Goal: Transaction & Acquisition: Purchase product/service

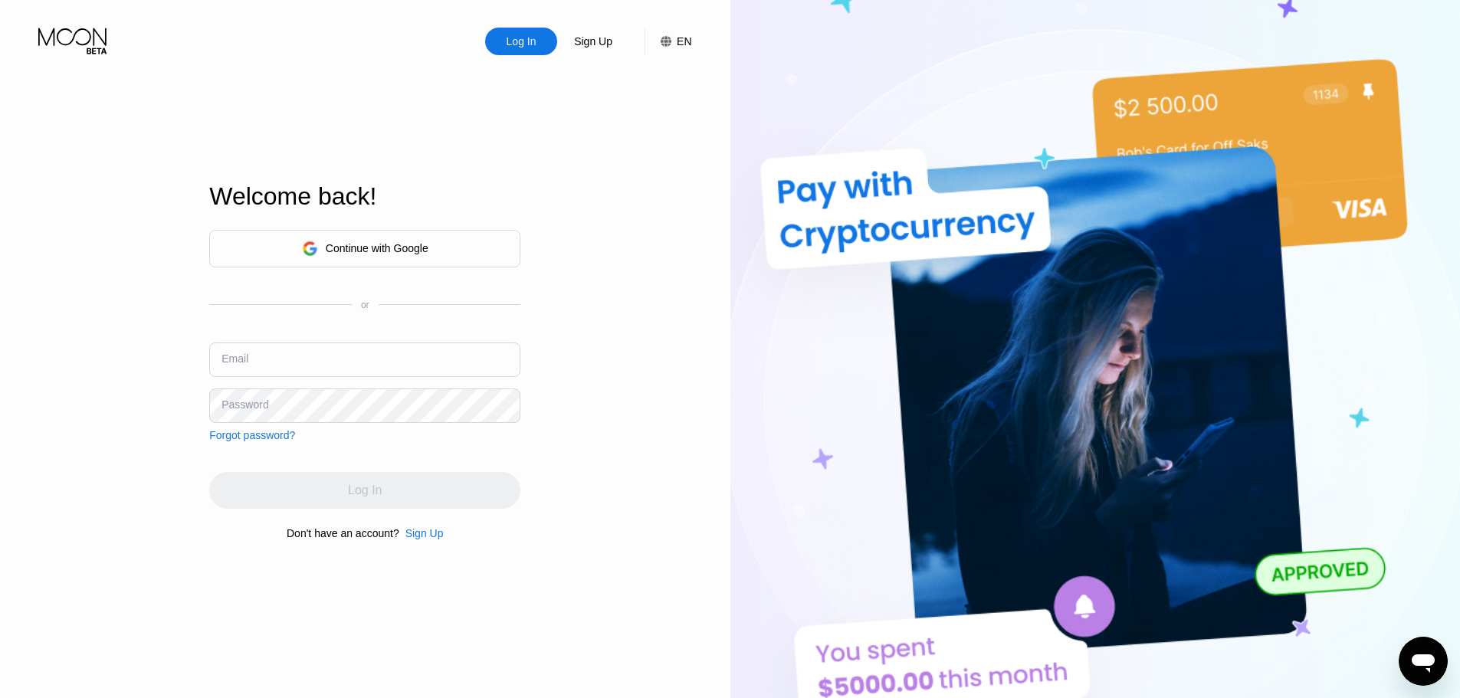
click at [329, 226] on div "Welcome back!" at bounding box center [364, 205] width 311 height 47
click at [321, 245] on div "Continue with Google" at bounding box center [365, 249] width 126 height 24
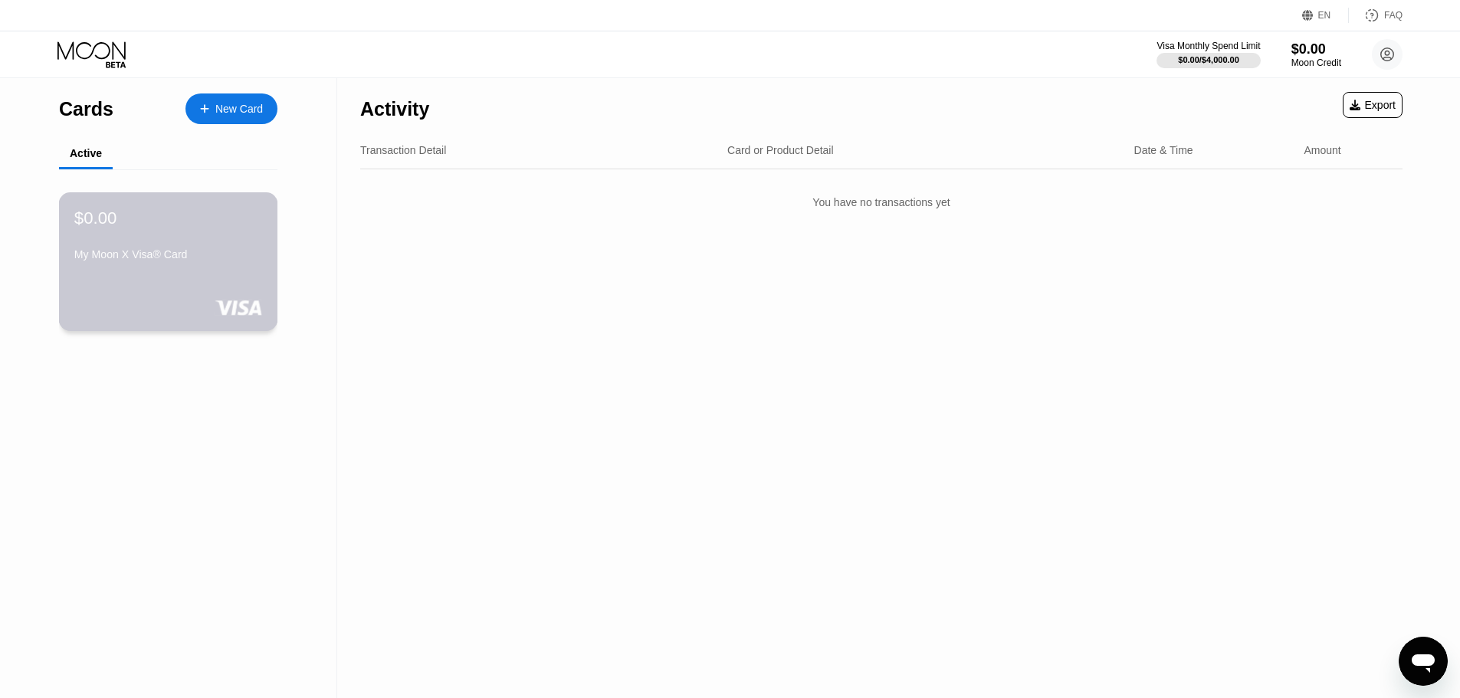
click at [121, 256] on div "My Moon X Visa® Card" at bounding box center [168, 254] width 188 height 12
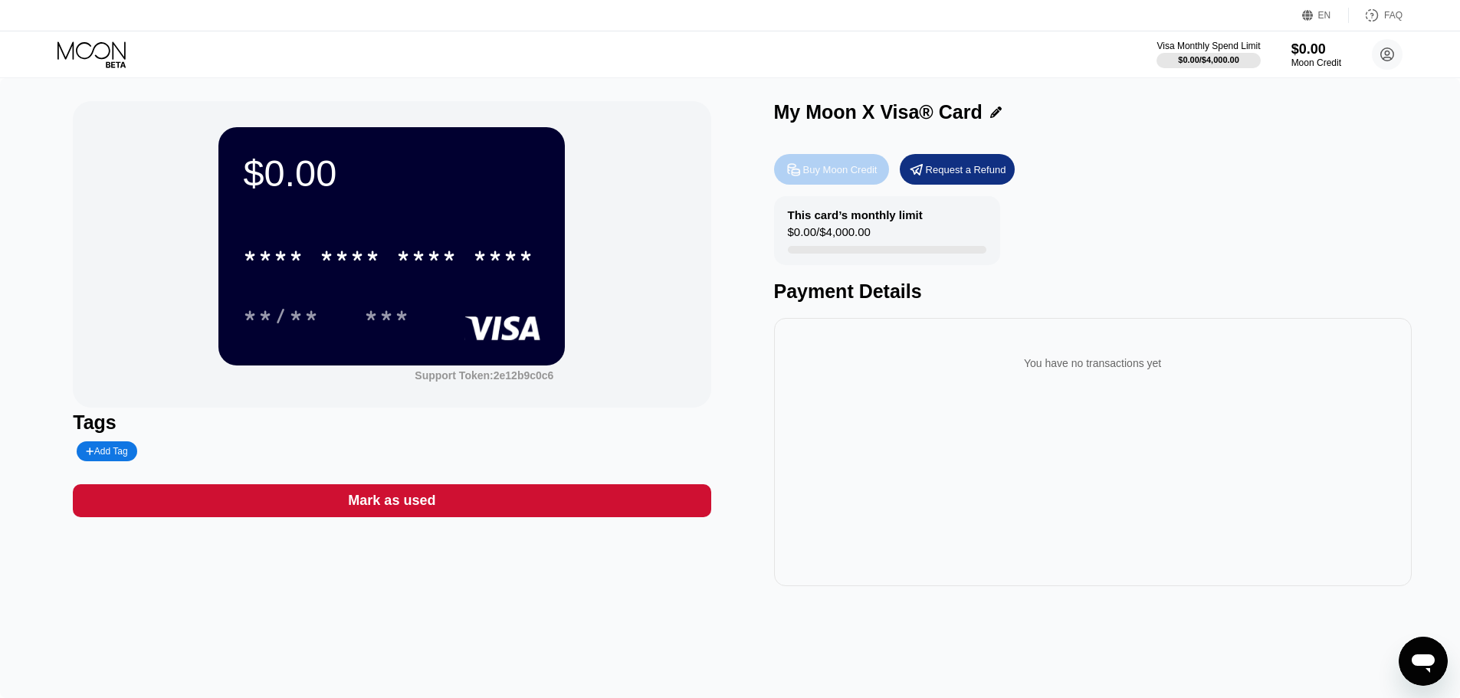
click at [849, 167] on div "Buy Moon Credit" at bounding box center [840, 169] width 74 height 13
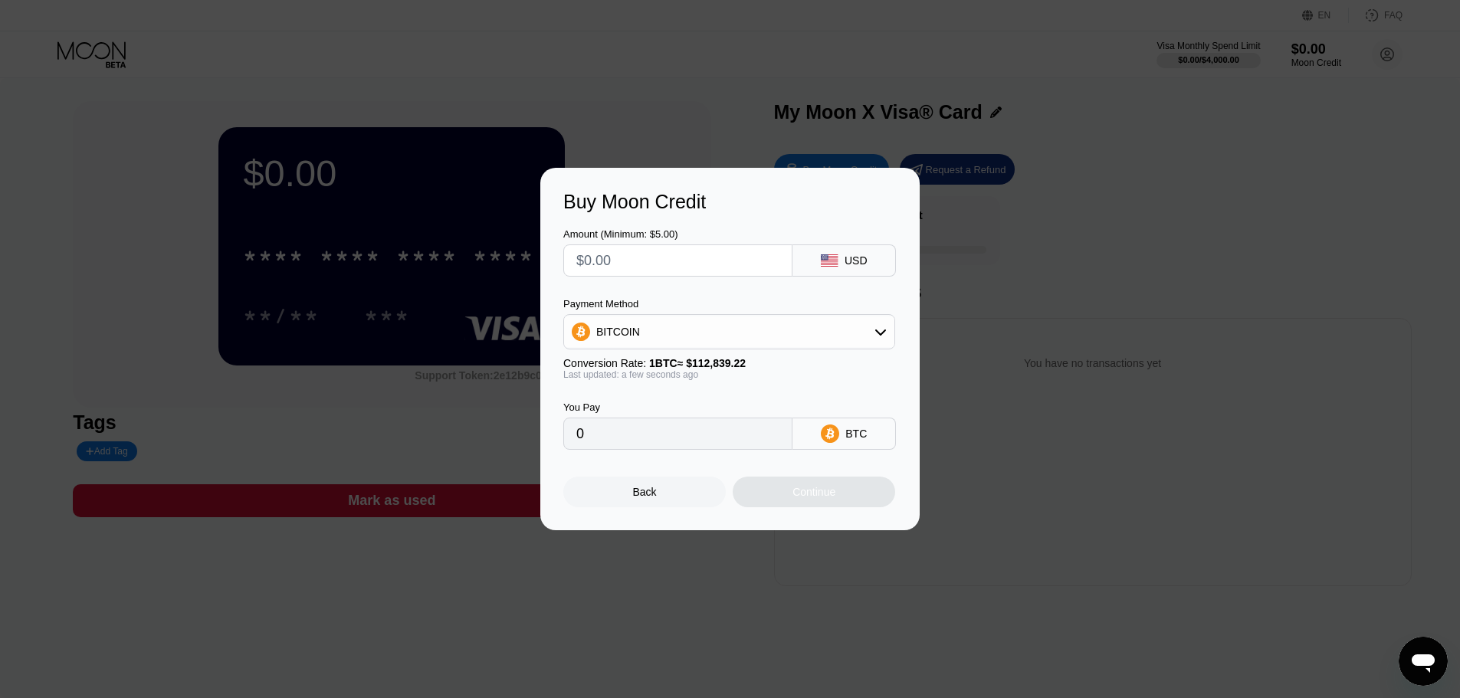
click at [668, 351] on div "Payment Method BITCOIN Conversion Rate: 1 BTC ≈ $112,839.22 Last updated: a few…" at bounding box center [729, 339] width 332 height 82
click at [662, 347] on div "BITCOIN" at bounding box center [729, 332] width 330 height 31
click at [640, 410] on span "USDT on TRON" at bounding box center [638, 408] width 77 height 12
type input "0.00"
click at [670, 254] on input "text" at bounding box center [677, 260] width 203 height 31
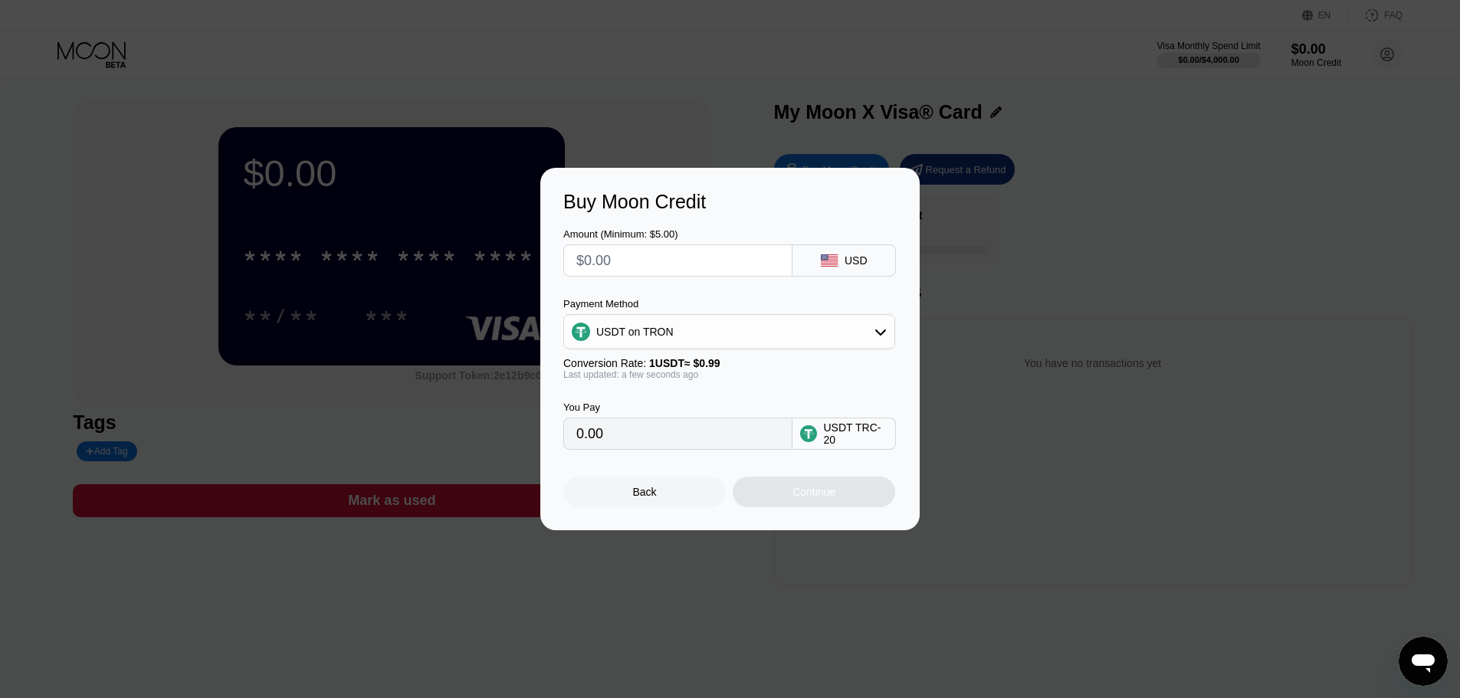
type input "$1"
type input "1.01"
type input "$10"
type input "10.10"
type input "$100"
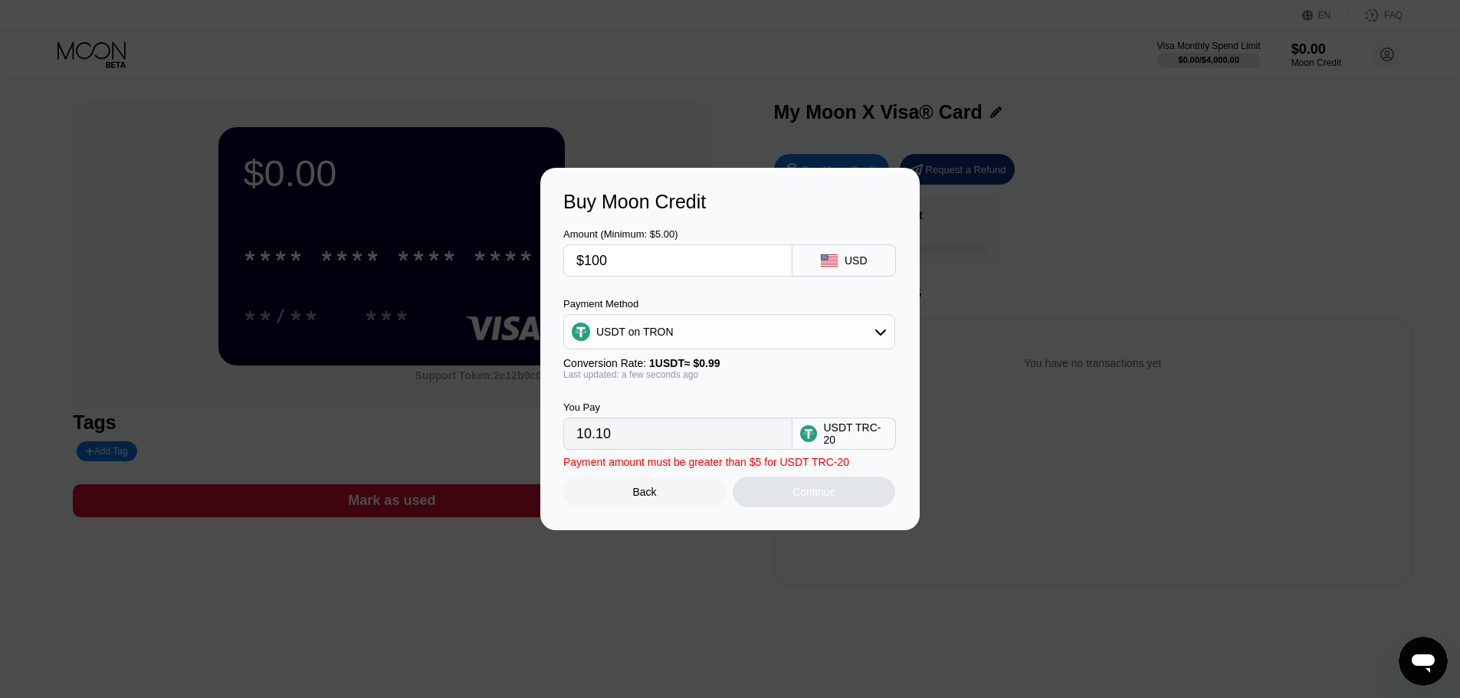
type input "101.01"
type input "$100"
drag, startPoint x: 742, startPoint y: 468, endPoint x: 734, endPoint y: 463, distance: 9.4
click at [740, 468] on div "Back Continue" at bounding box center [729, 478] width 333 height 57
drag, startPoint x: 675, startPoint y: 442, endPoint x: 665, endPoint y: 442, distance: 10.0
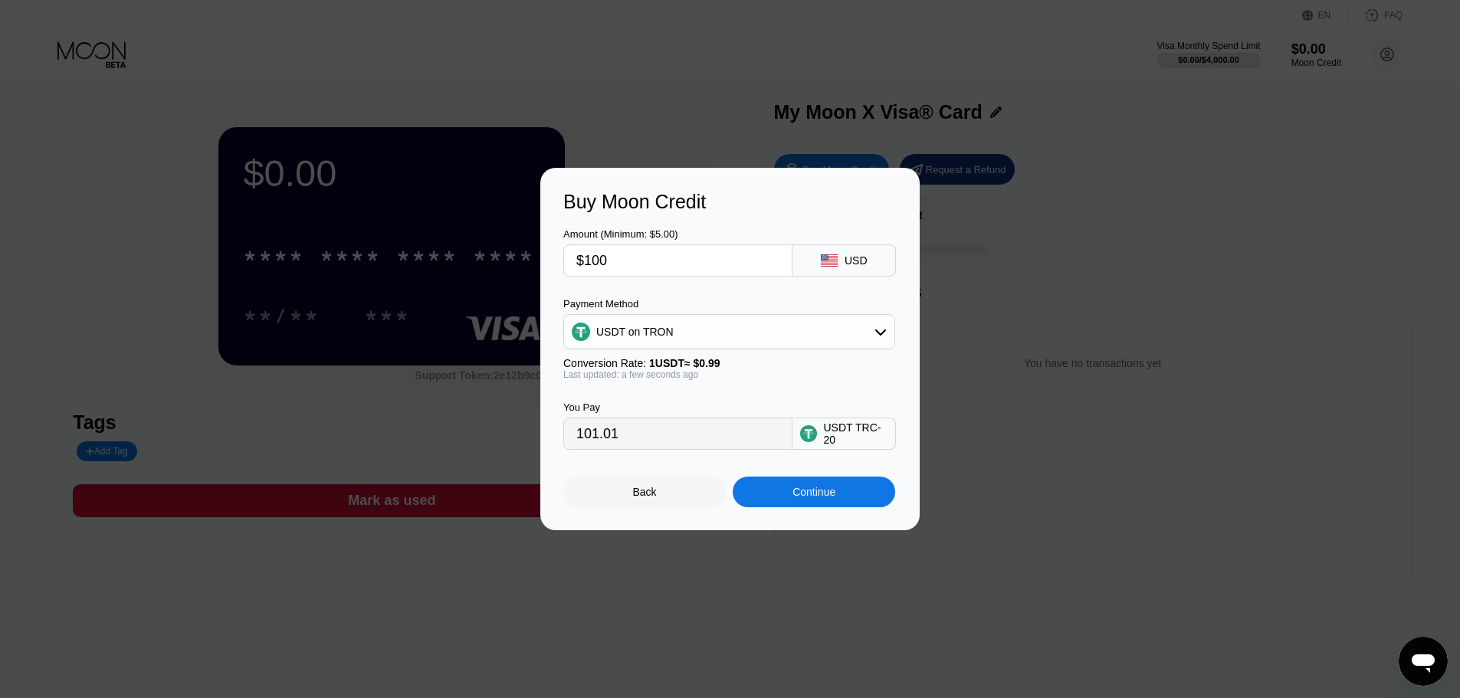
click at [670, 442] on input "101.01" at bounding box center [677, 434] width 203 height 31
click at [812, 498] on div "Continue" at bounding box center [814, 492] width 43 height 12
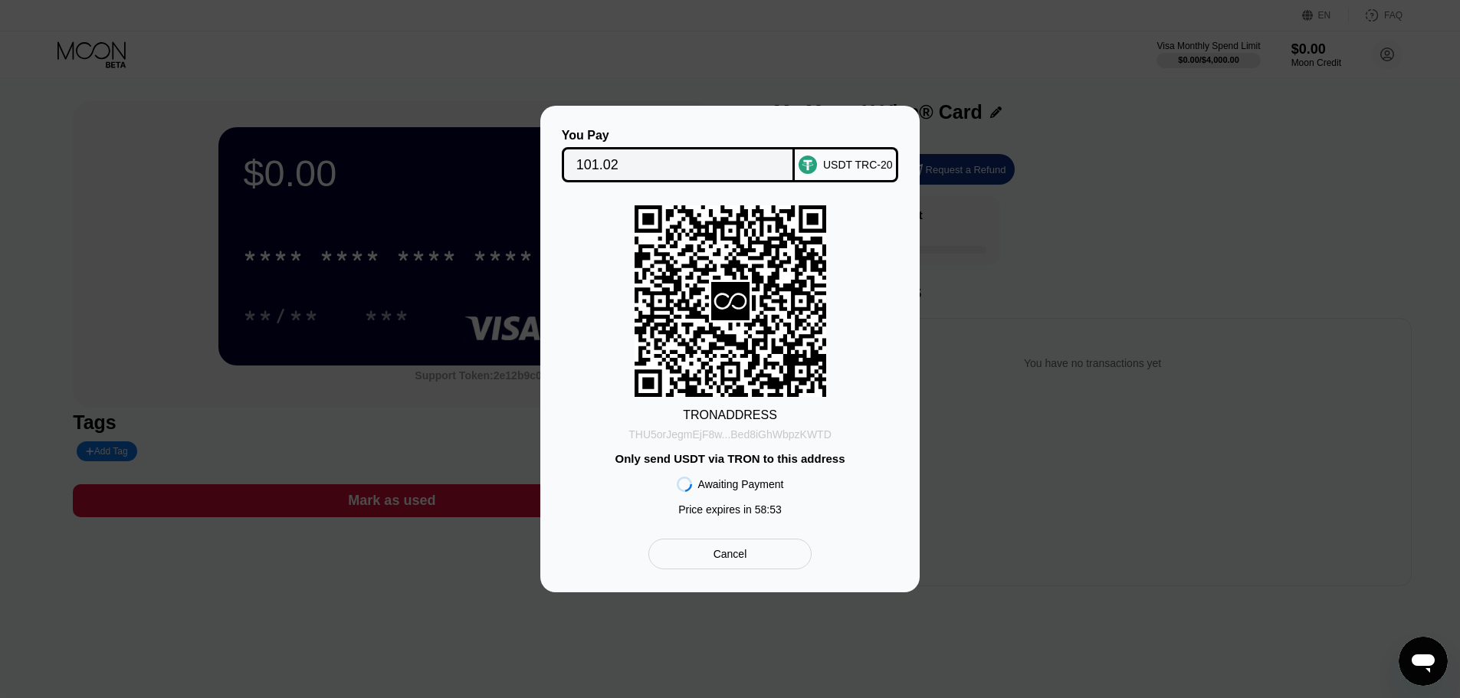
click at [710, 440] on div "THU5orJegmEjF8w...Bed8iGhWbpzKWTD" at bounding box center [730, 434] width 203 height 12
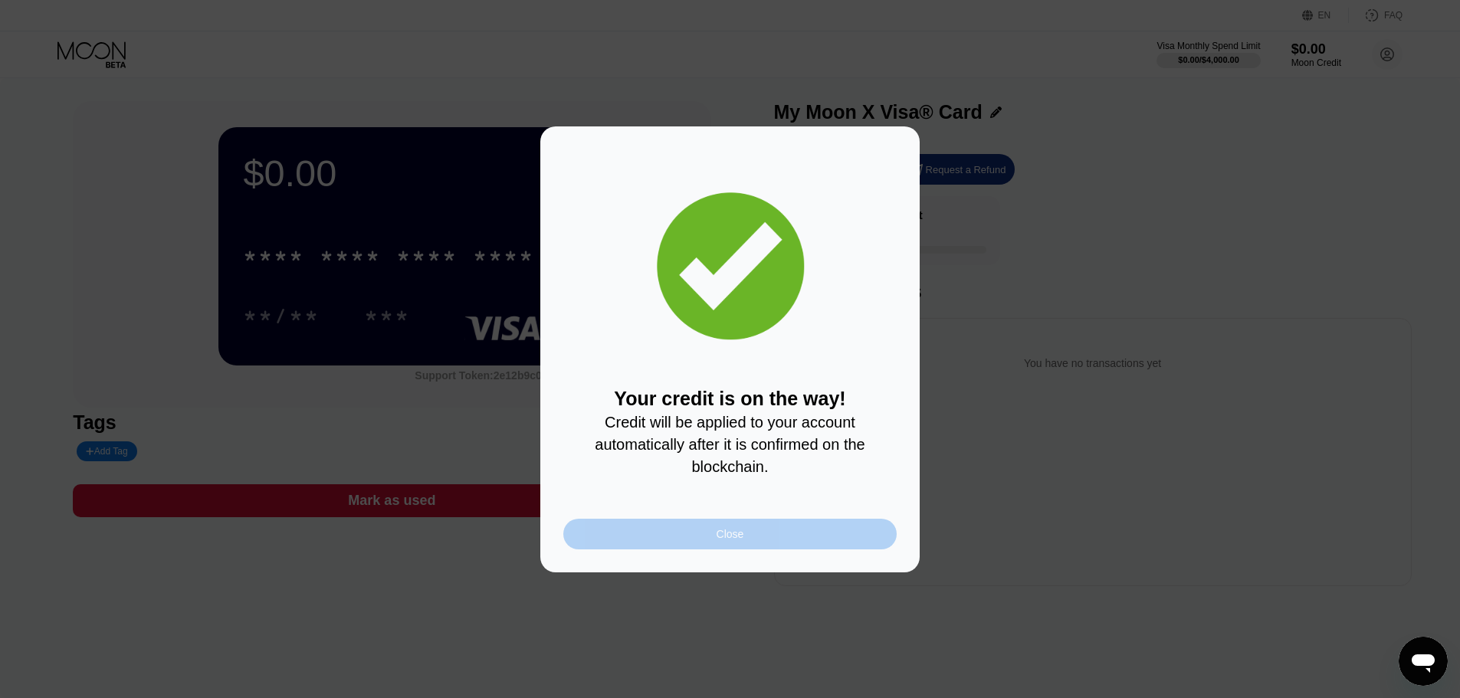
click at [784, 547] on div "Close" at bounding box center [729, 534] width 333 height 31
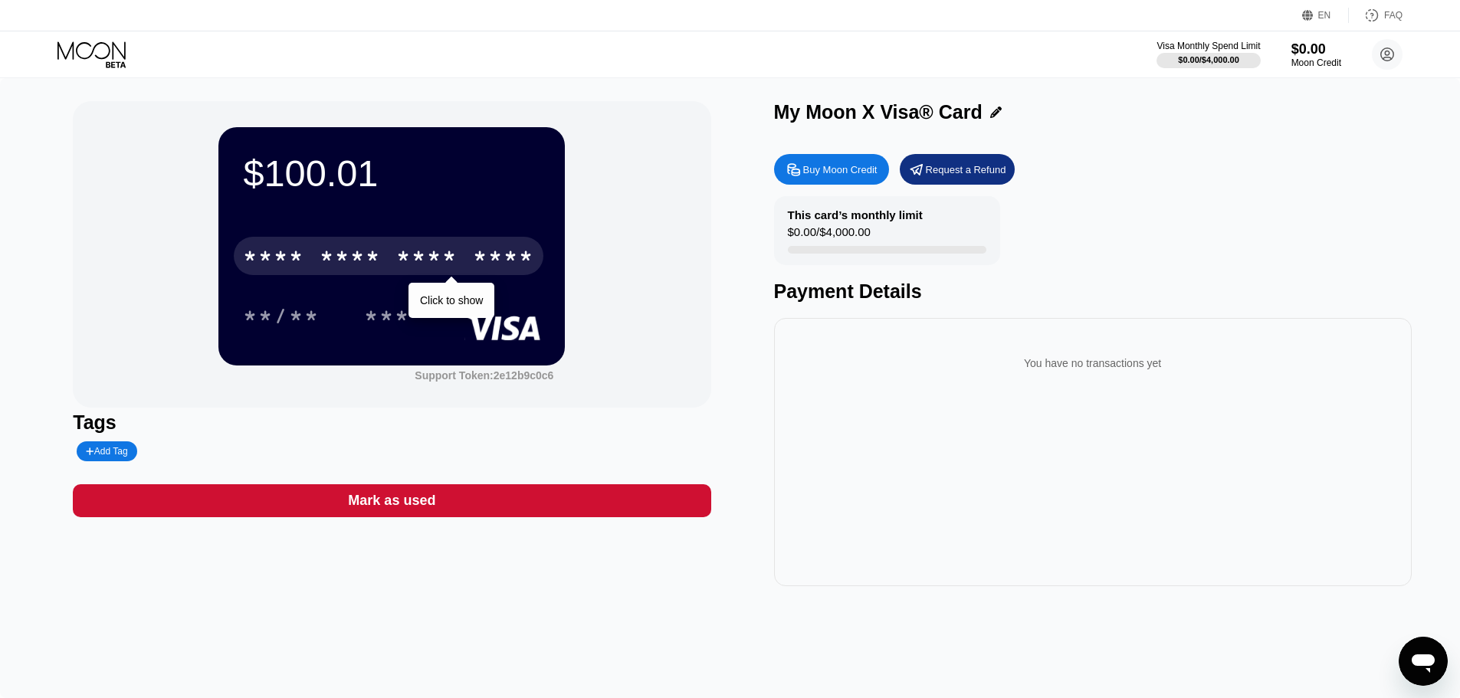
click at [323, 271] on div "* * * *" at bounding box center [350, 258] width 61 height 25
click at [361, 260] on div "* * * *" at bounding box center [350, 258] width 61 height 25
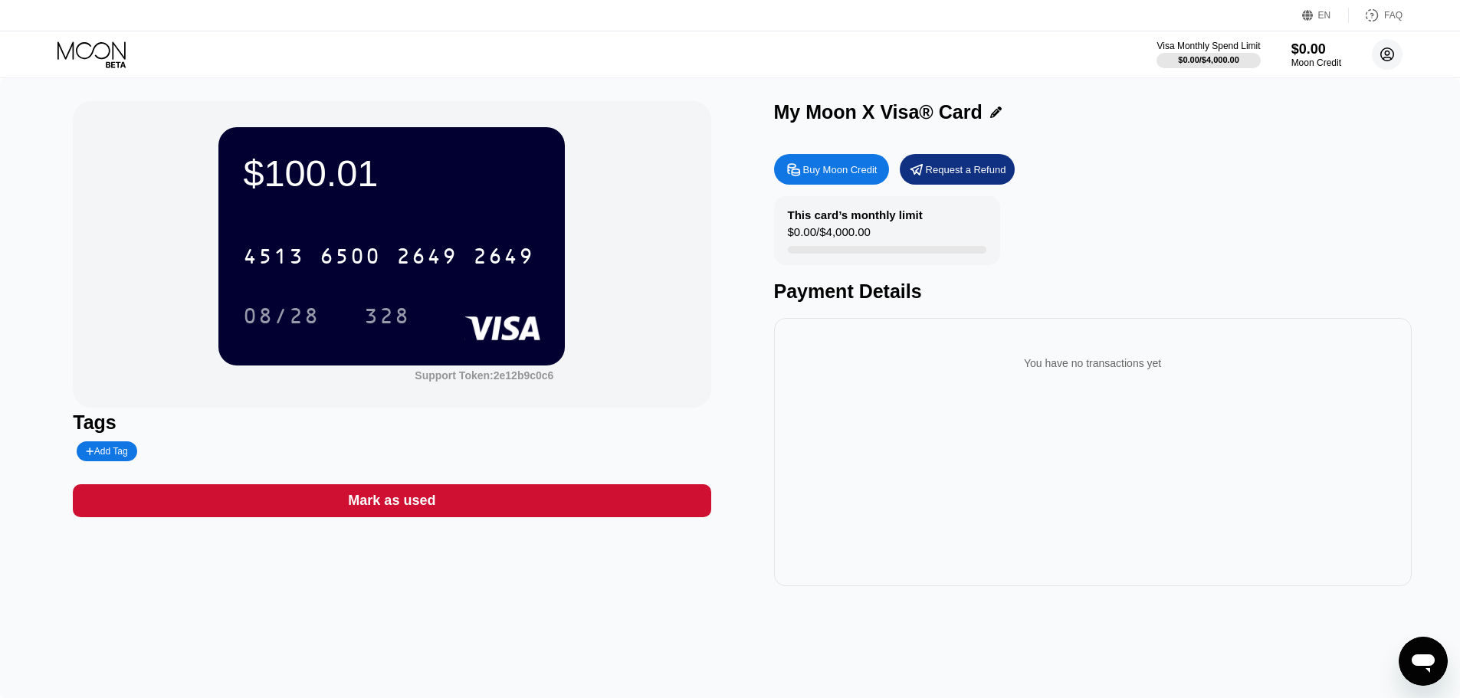
click at [1386, 55] on icon at bounding box center [1388, 55] width 8 height 8
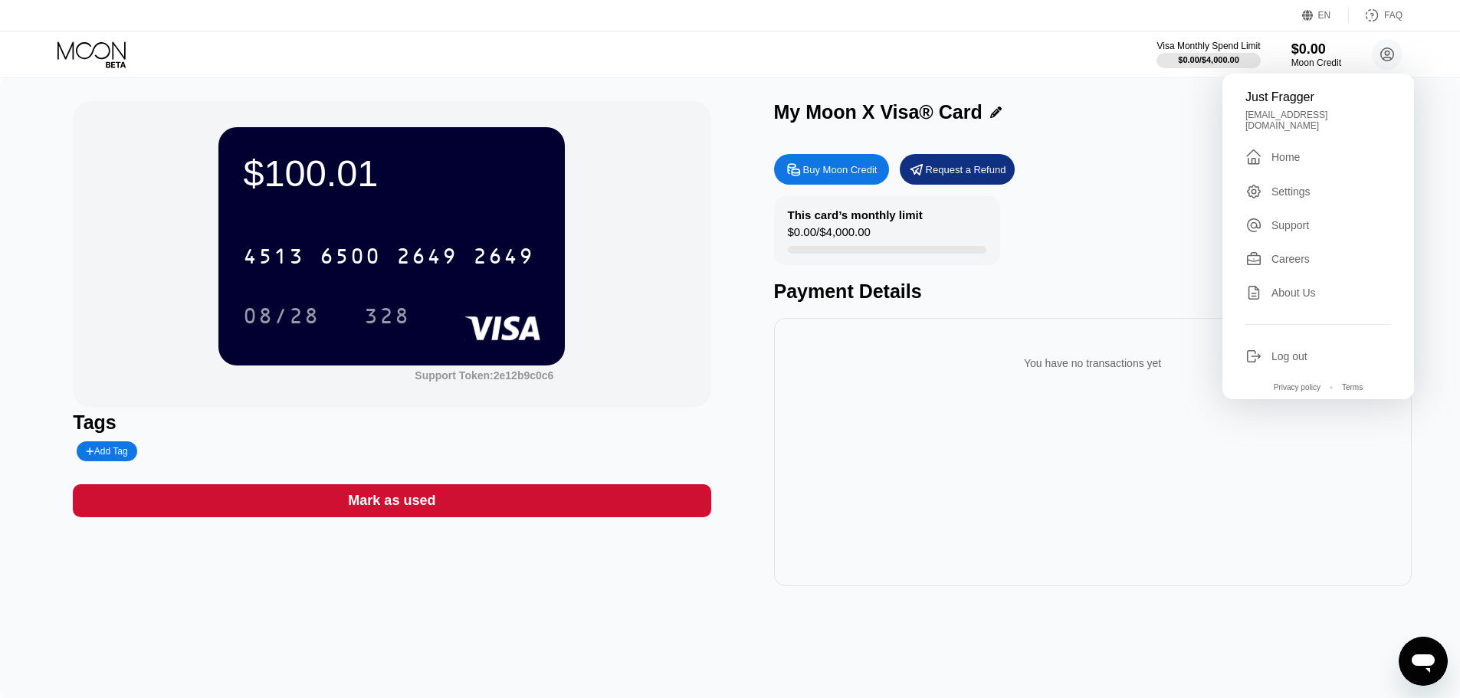
click at [1301, 189] on div "Settings" at bounding box center [1291, 191] width 39 height 12
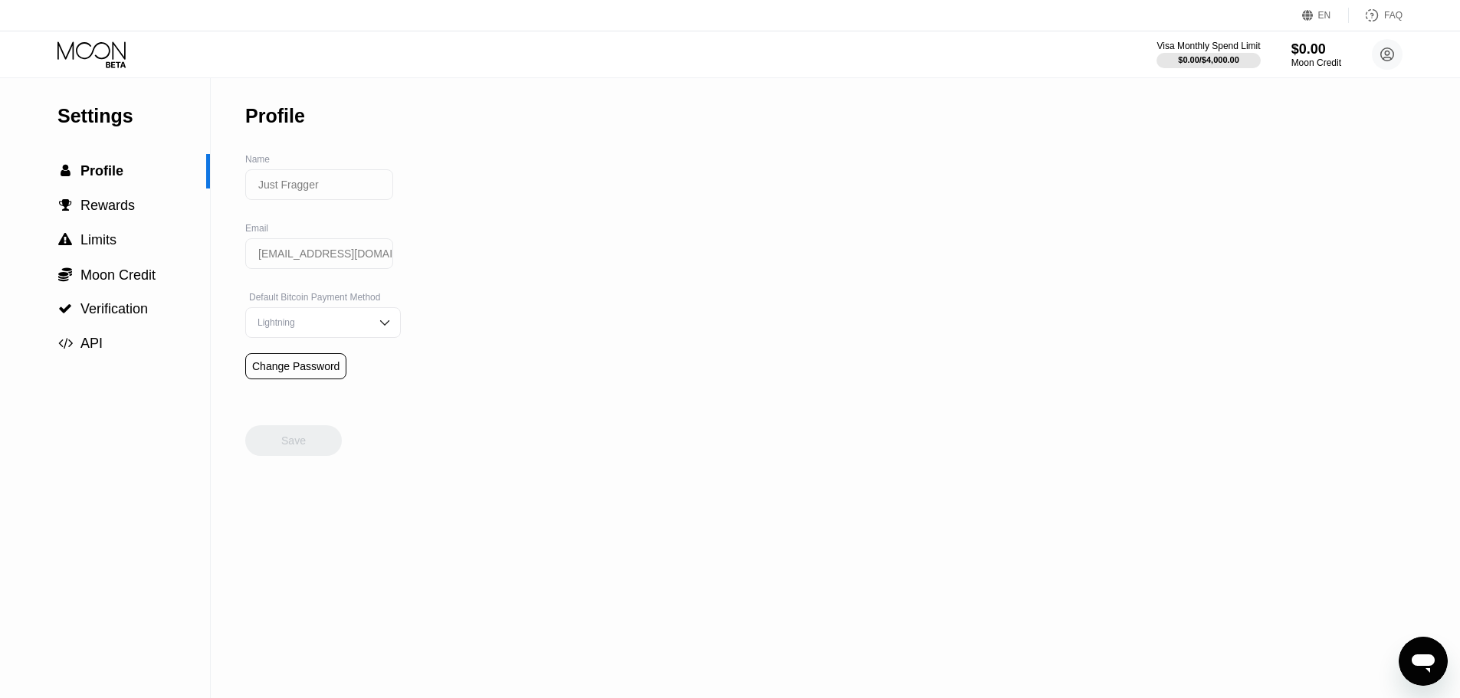
click at [298, 326] on div "Lightning" at bounding box center [312, 322] width 116 height 11
click at [287, 323] on div "Lightning" at bounding box center [323, 322] width 156 height 31
click at [107, 208] on span "Rewards" at bounding box center [107, 205] width 54 height 15
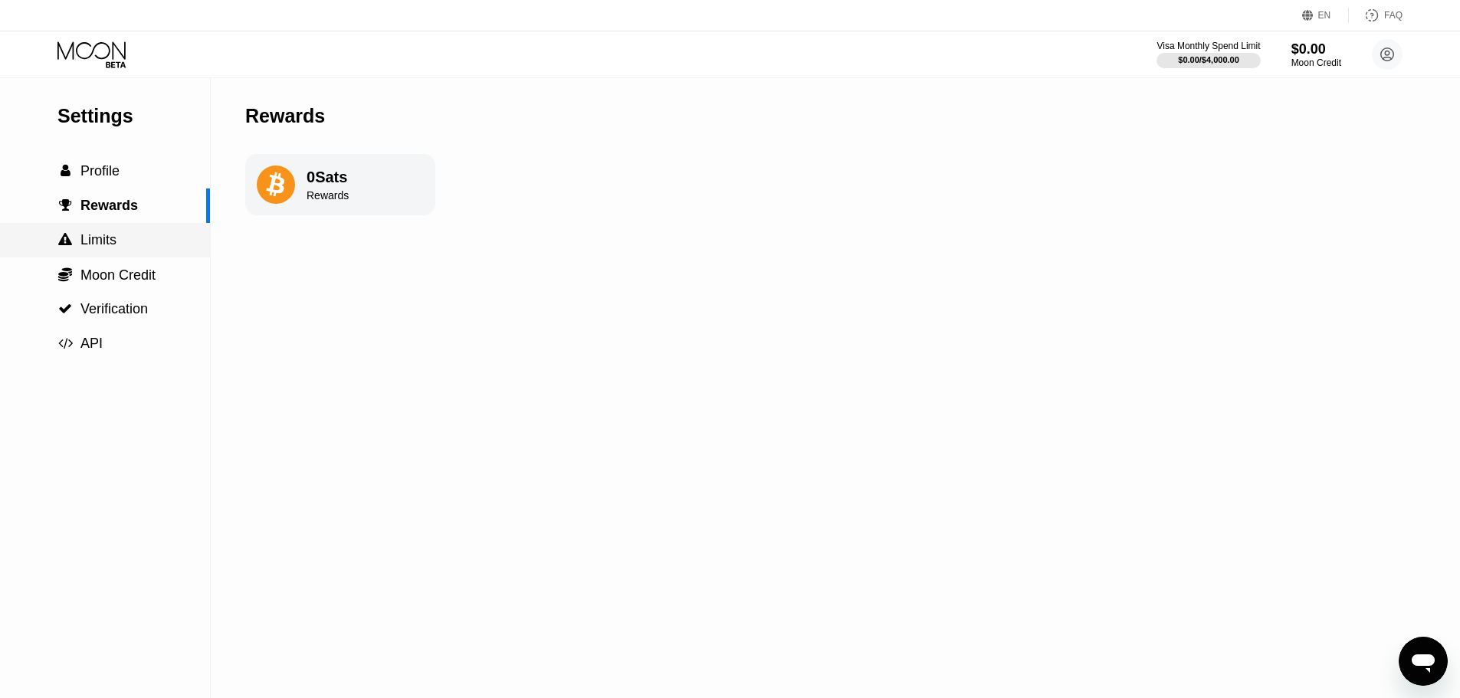
click at [103, 234] on div " Limits" at bounding box center [105, 240] width 210 height 34
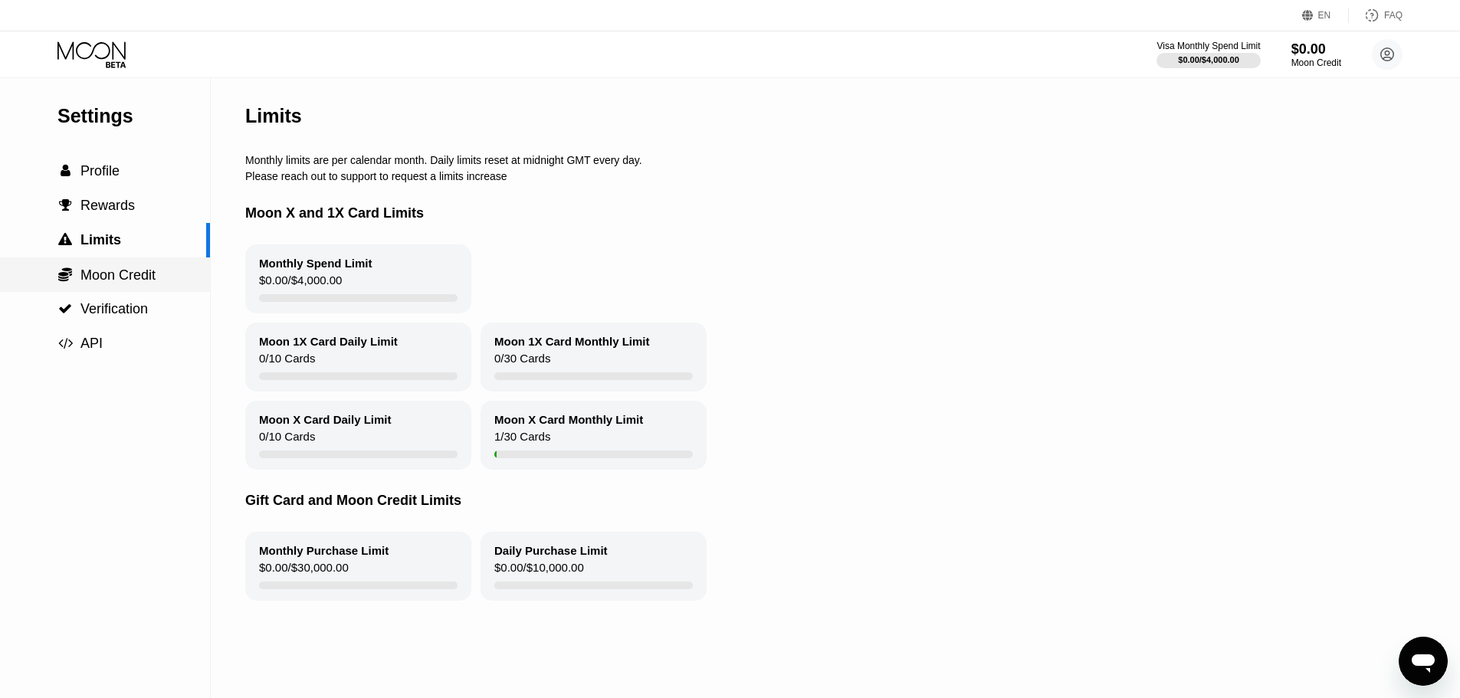
click at [106, 264] on div " Moon Credit" at bounding box center [105, 275] width 210 height 34
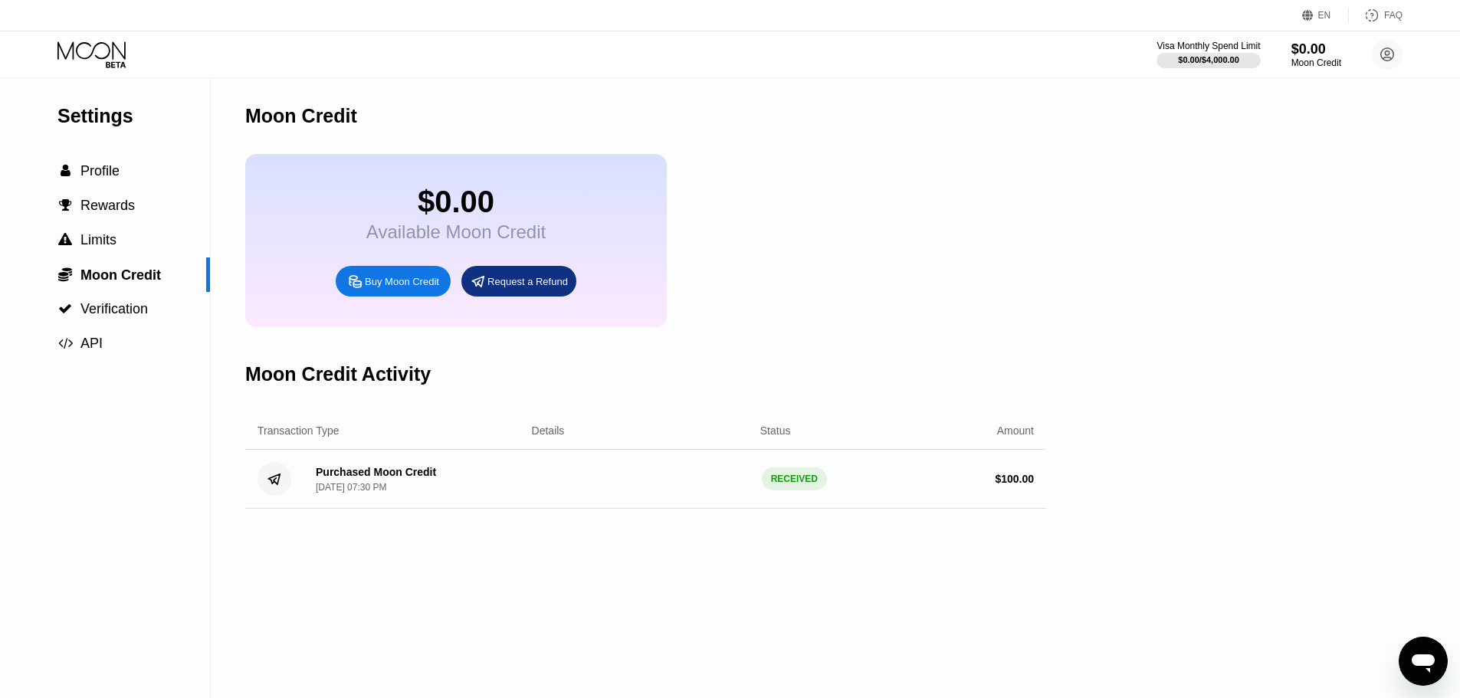
click at [364, 478] on div "Purchased Moon Credit" at bounding box center [376, 472] width 120 height 12
click at [109, 310] on span "Verification" at bounding box center [113, 308] width 67 height 15
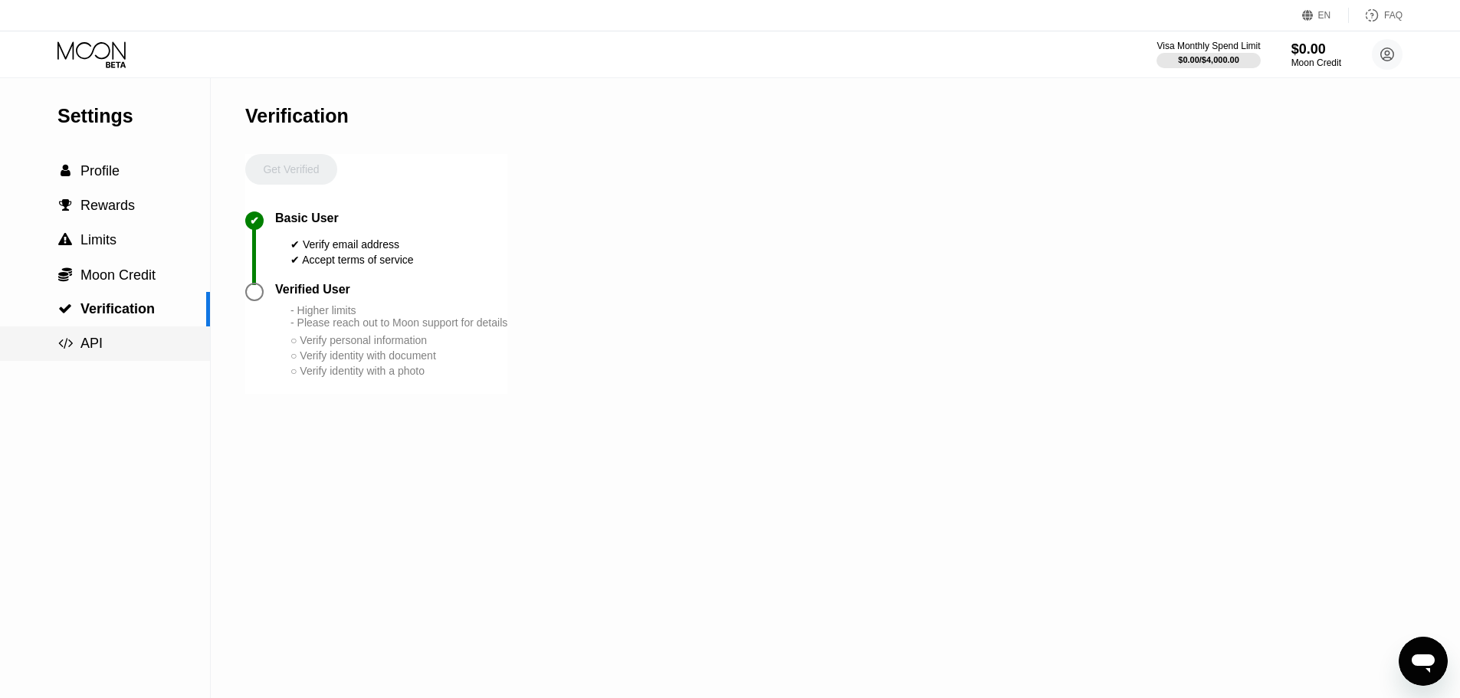
click at [109, 333] on div " API" at bounding box center [105, 344] width 210 height 34
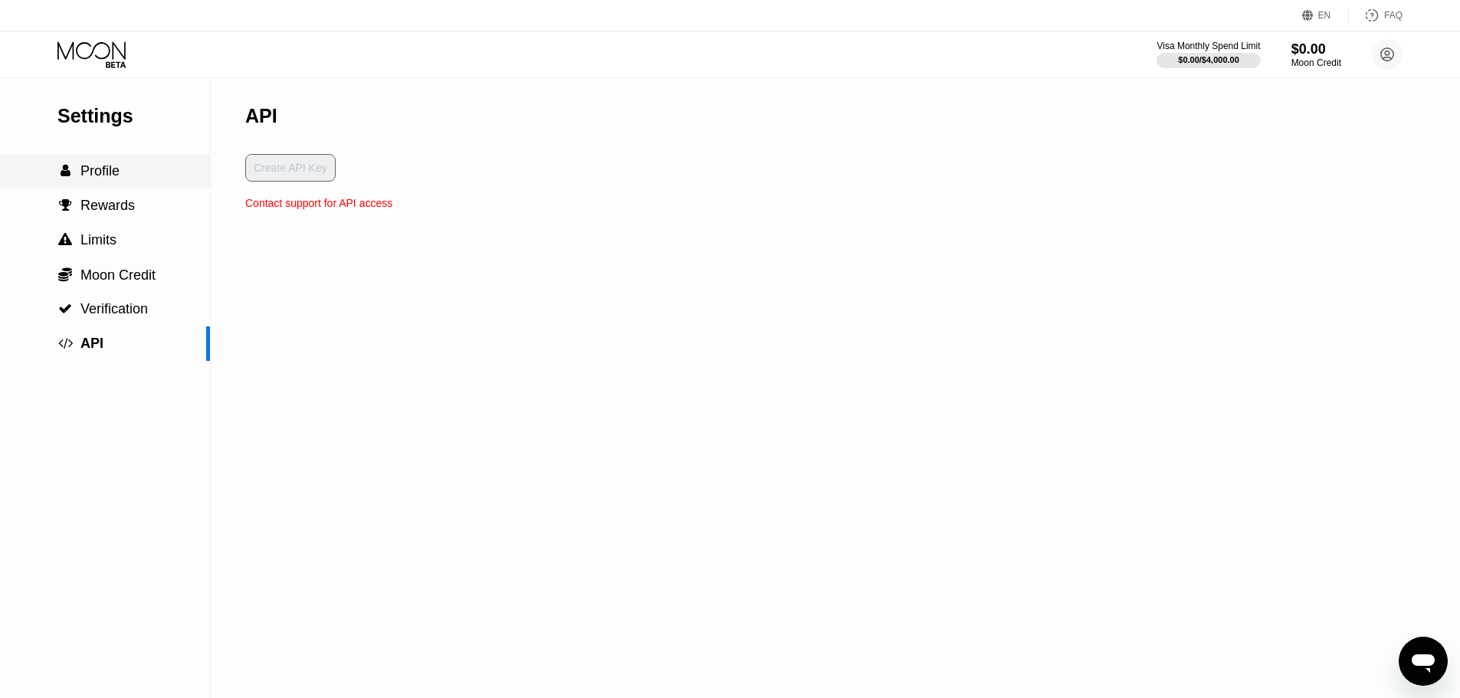
click at [122, 179] on div " Profile" at bounding box center [105, 171] width 210 height 16
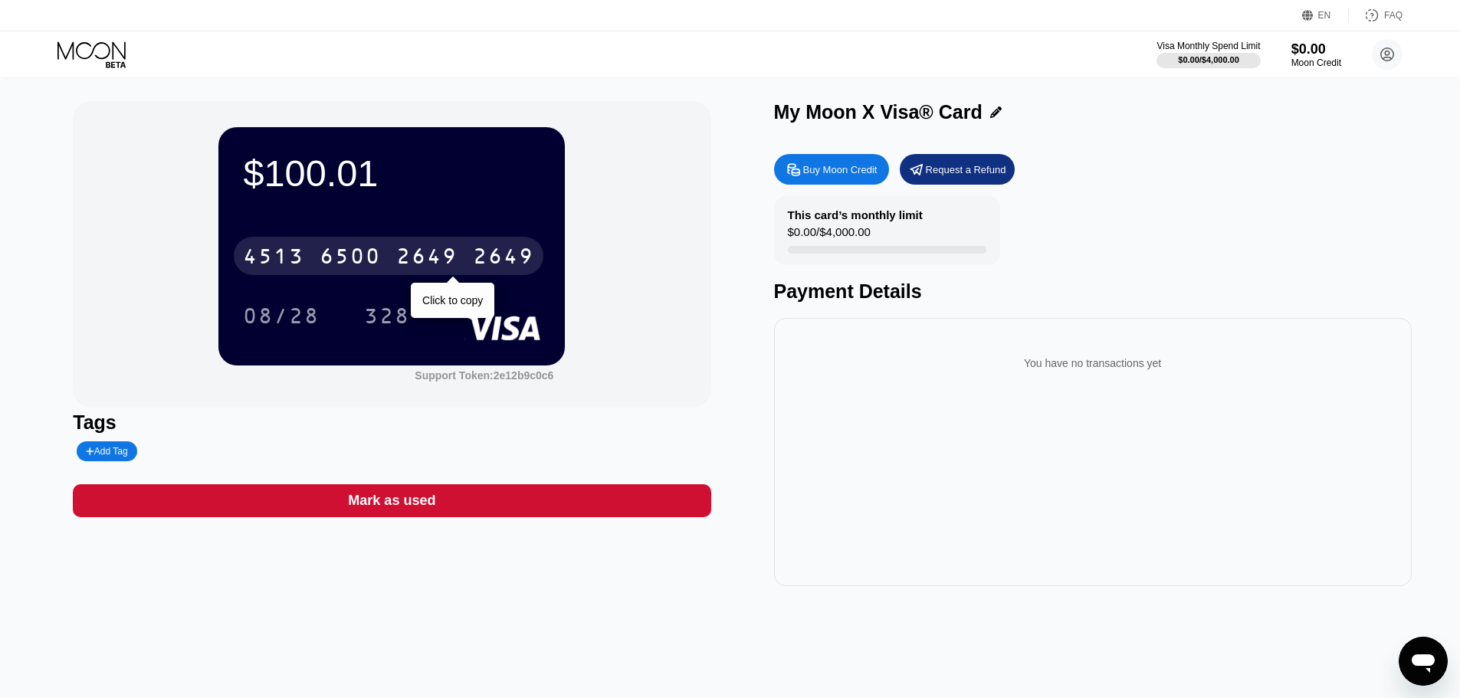
click at [426, 268] on div "2649" at bounding box center [426, 258] width 61 height 25
click at [333, 262] on div "* * * *" at bounding box center [350, 258] width 61 height 25
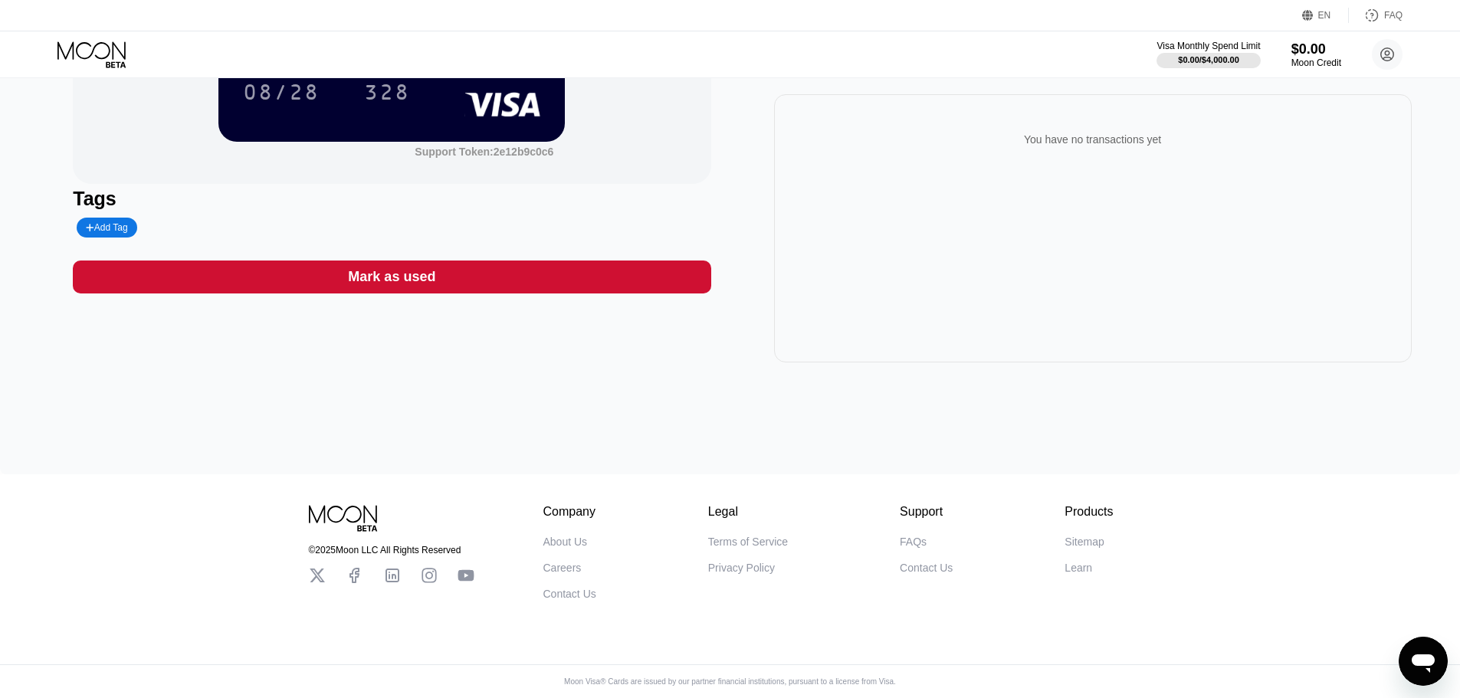
scroll to position [235, 0]
click at [920, 537] on div "FAQs" at bounding box center [913, 542] width 27 height 12
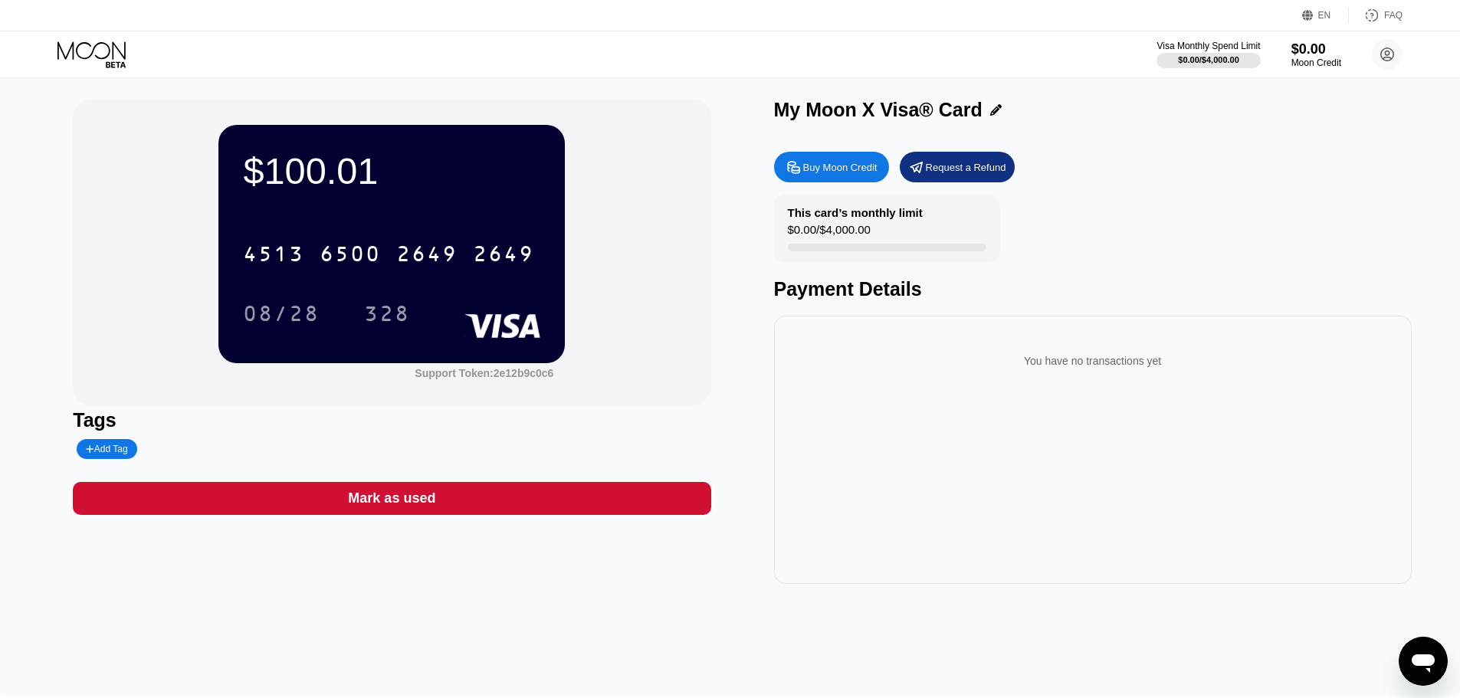
scroll to position [0, 0]
